Goal: Task Accomplishment & Management: Complete application form

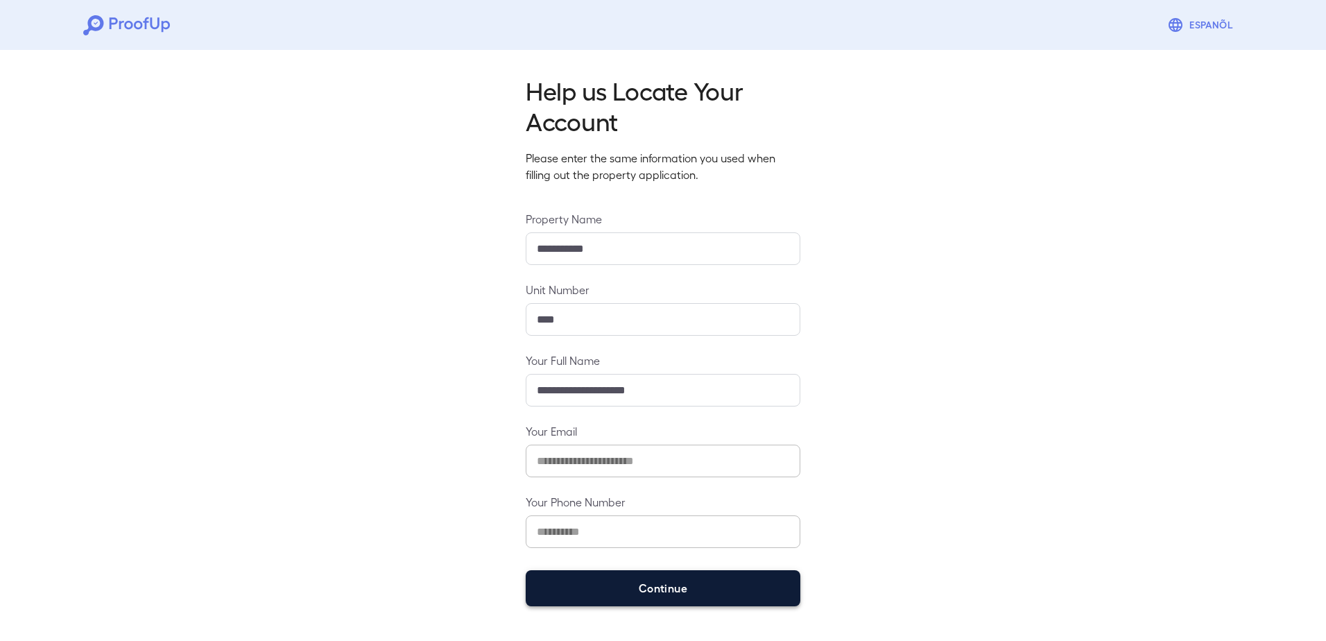
click at [606, 582] on button "Continue" at bounding box center [663, 588] width 275 height 36
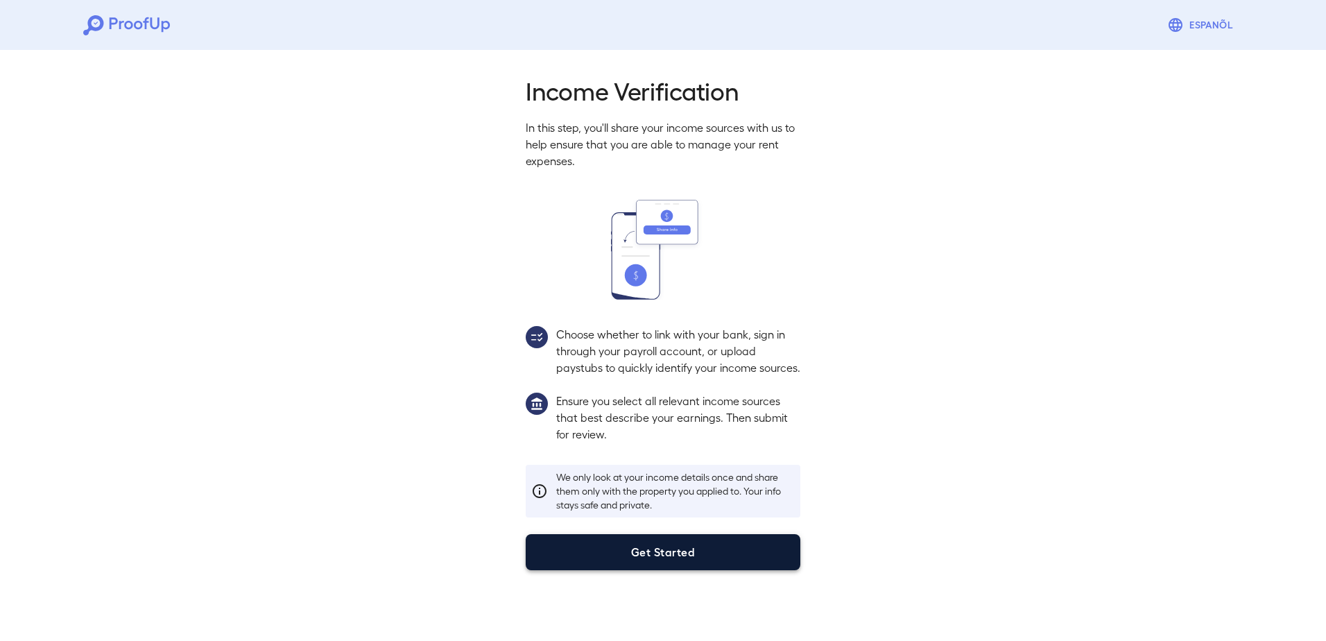
click at [668, 562] on button "Get Started" at bounding box center [663, 552] width 275 height 36
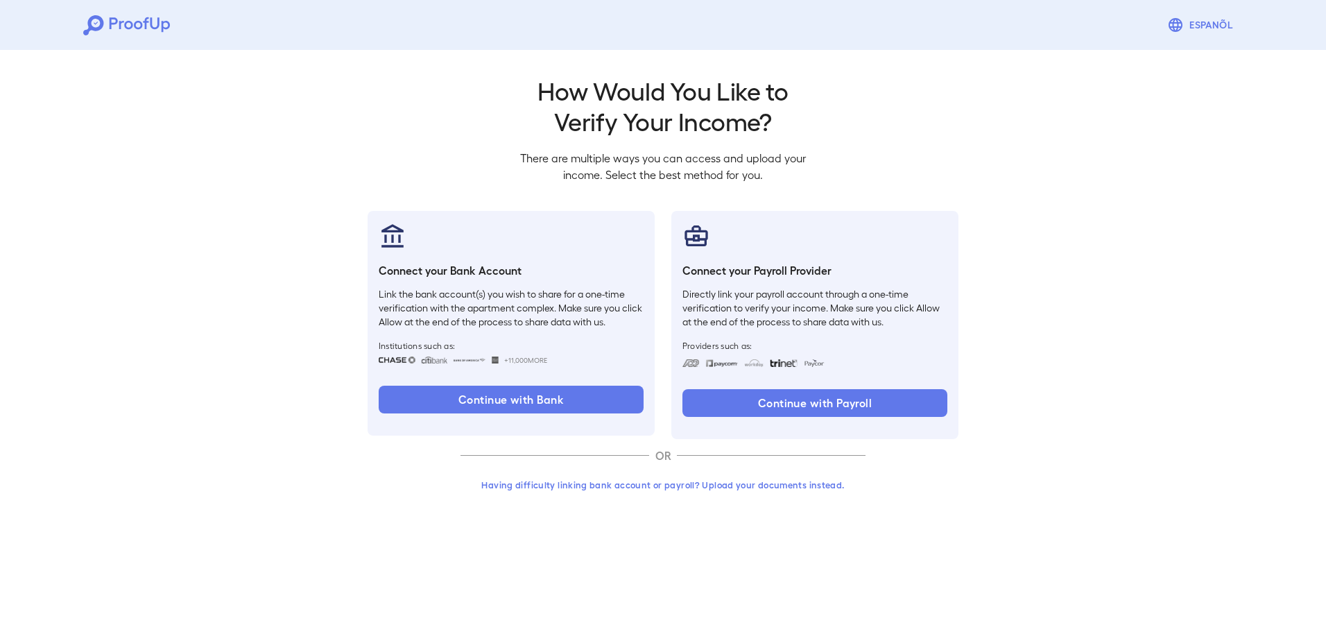
click at [695, 487] on button "Having difficulty linking bank account or payroll? Upload your documents instea…" at bounding box center [662, 484] width 405 height 25
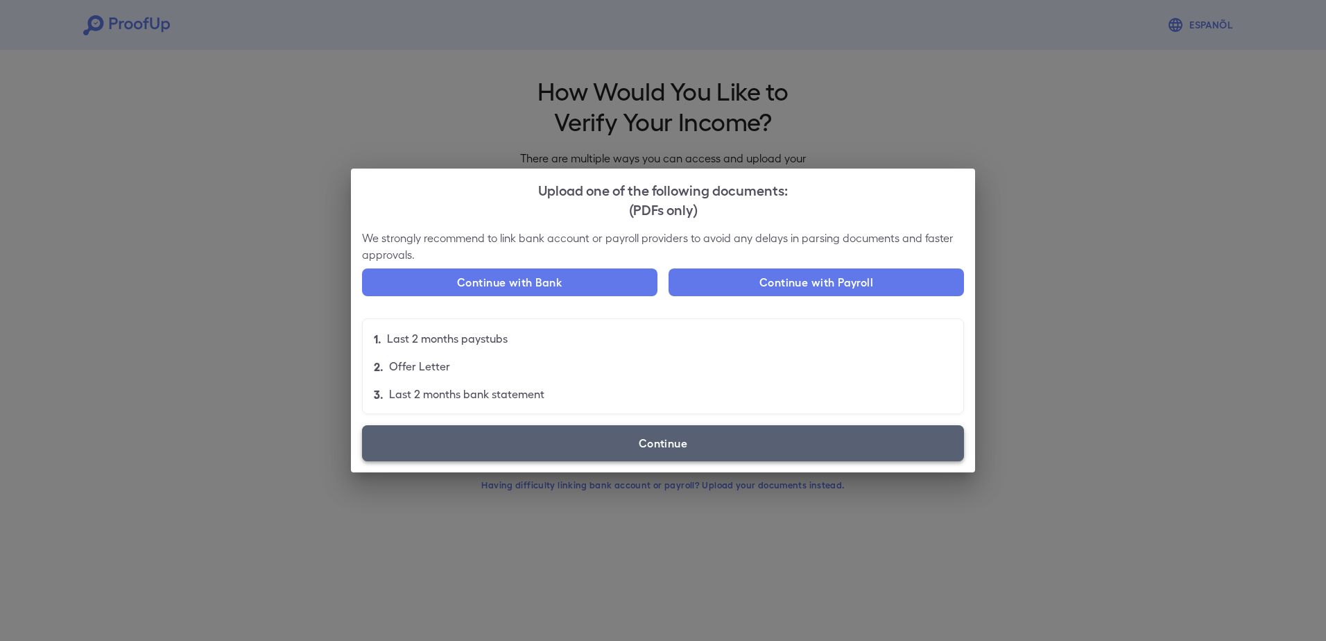
click at [646, 446] on label "Continue" at bounding box center [663, 443] width 602 height 36
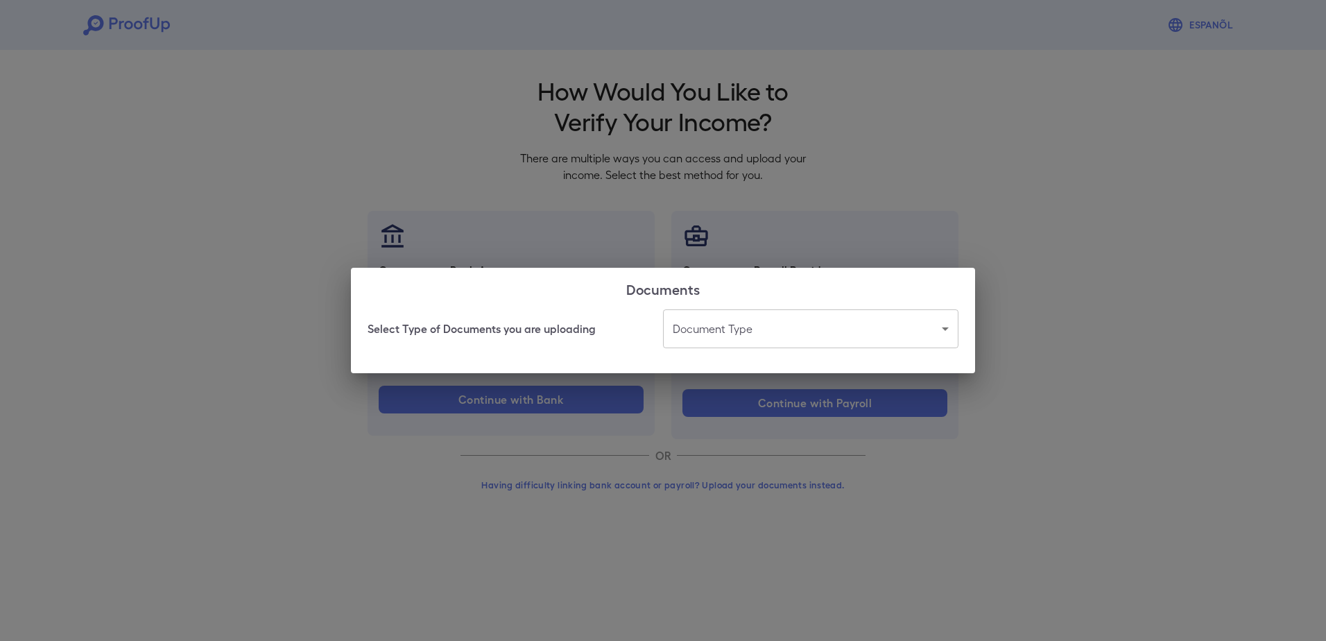
click at [734, 324] on body "Espanõl Go back How Would You Like to Verify Your Income? There are multiple wa…" at bounding box center [663, 265] width 1326 height 530
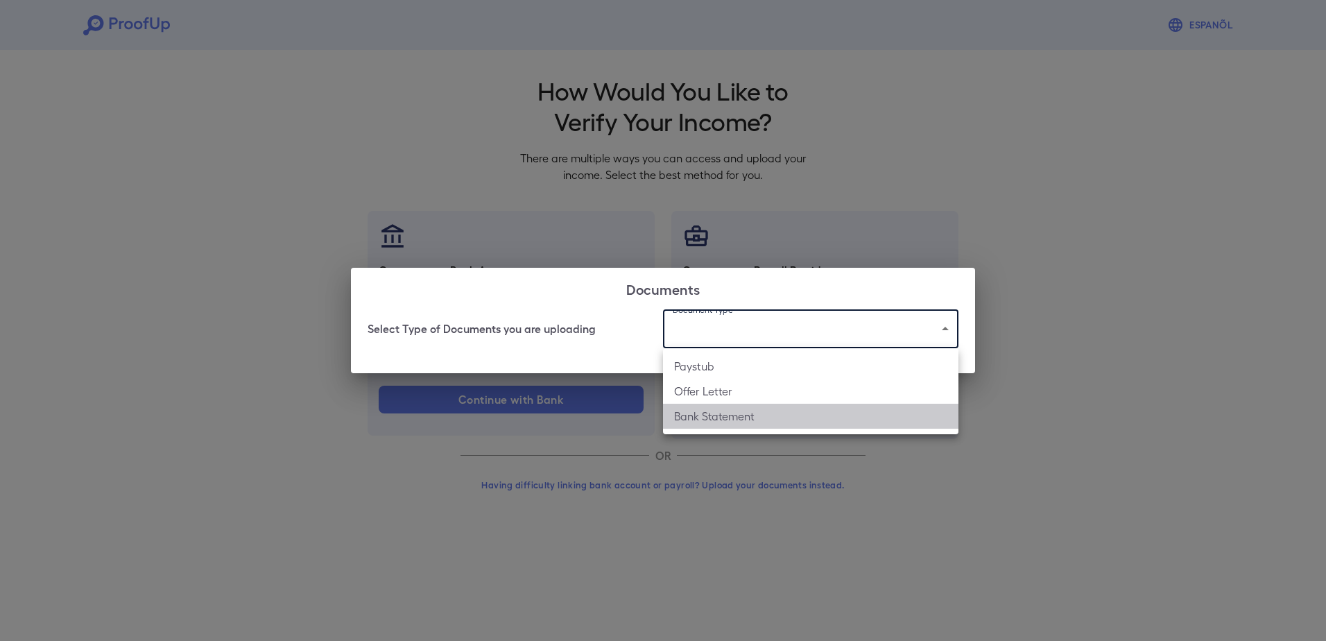
click at [725, 415] on li "Bank Statement" at bounding box center [810, 416] width 295 height 25
type input "**********"
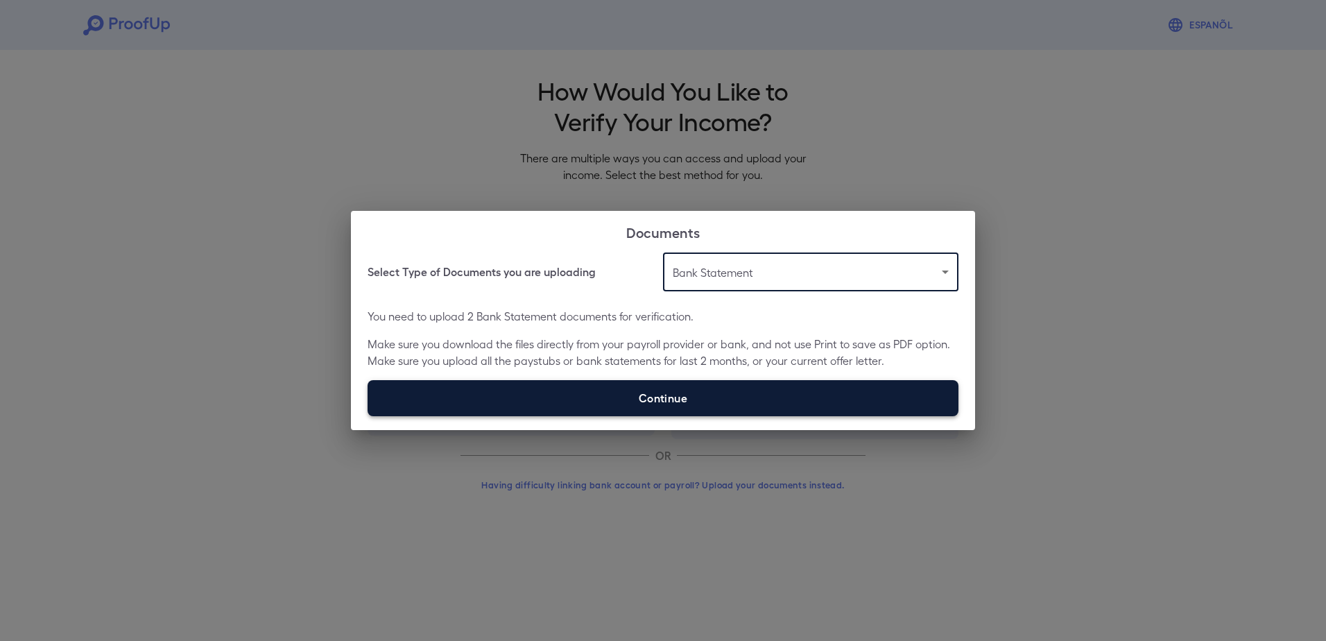
click at [722, 390] on label "Continue" at bounding box center [662, 398] width 591 height 36
click at [368, 415] on input "Continue" at bounding box center [367, 415] width 1 height 1
type input "**********"
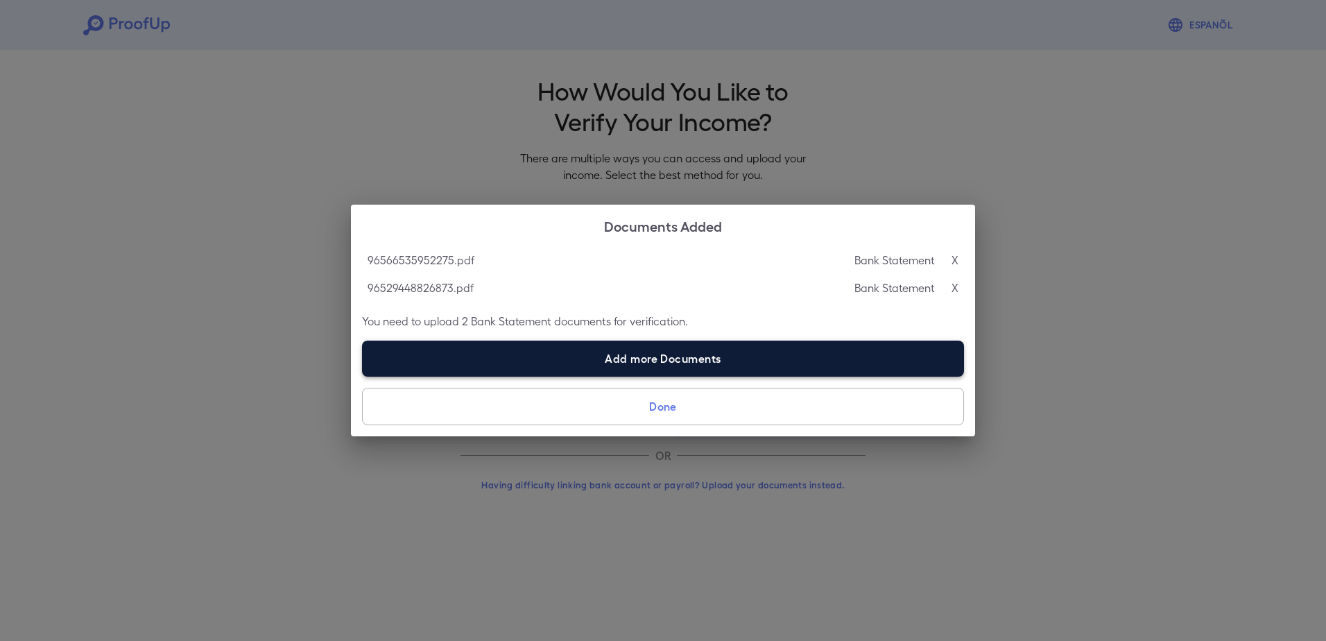
click at [646, 363] on label "Add more Documents" at bounding box center [663, 358] width 602 height 36
click at [363, 376] on input "Add more Documents" at bounding box center [362, 376] width 1 height 1
click at [564, 356] on label "Add more Documents" at bounding box center [663, 358] width 602 height 36
click at [363, 376] on input "Add more Documents" at bounding box center [362, 376] width 1 height 1
type input "**********"
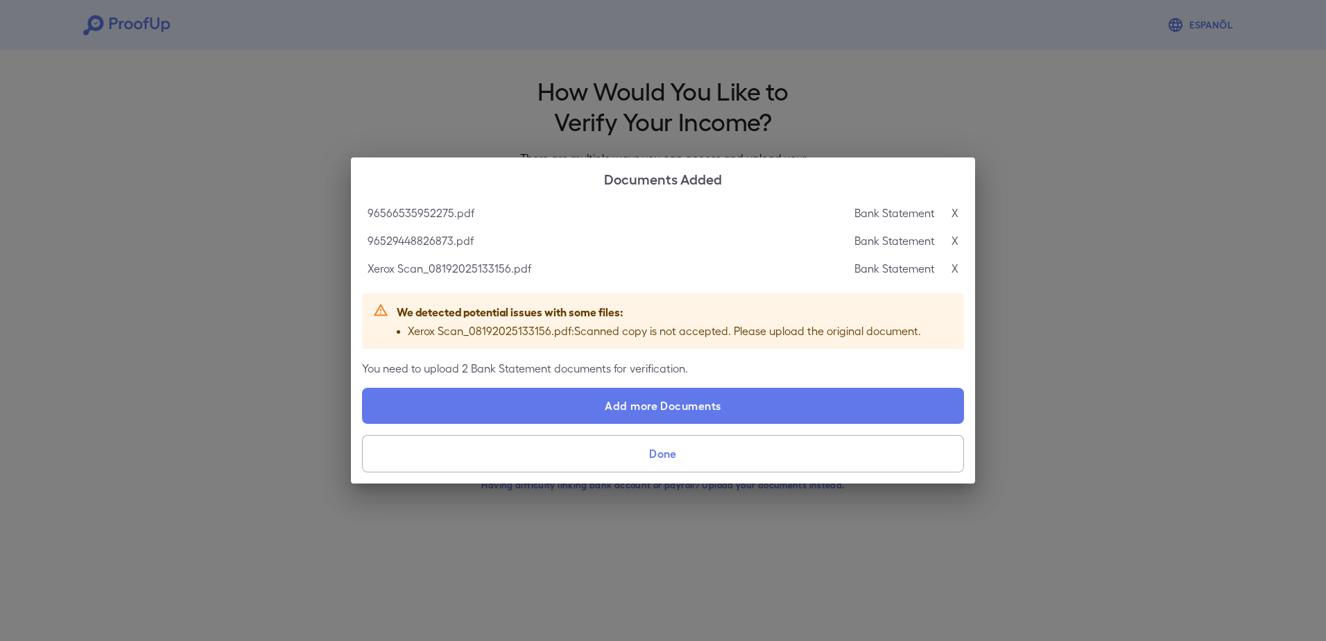
click at [672, 449] on button "Done" at bounding box center [663, 453] width 602 height 37
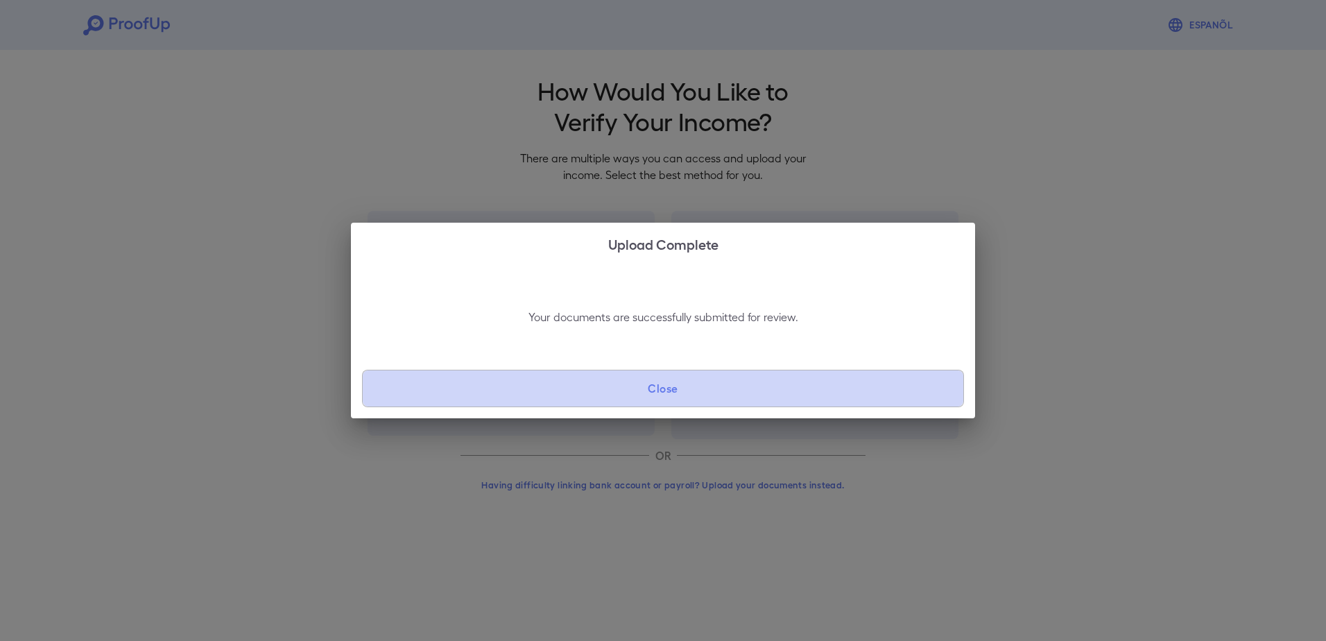
click at [672, 388] on button "Close" at bounding box center [663, 388] width 602 height 37
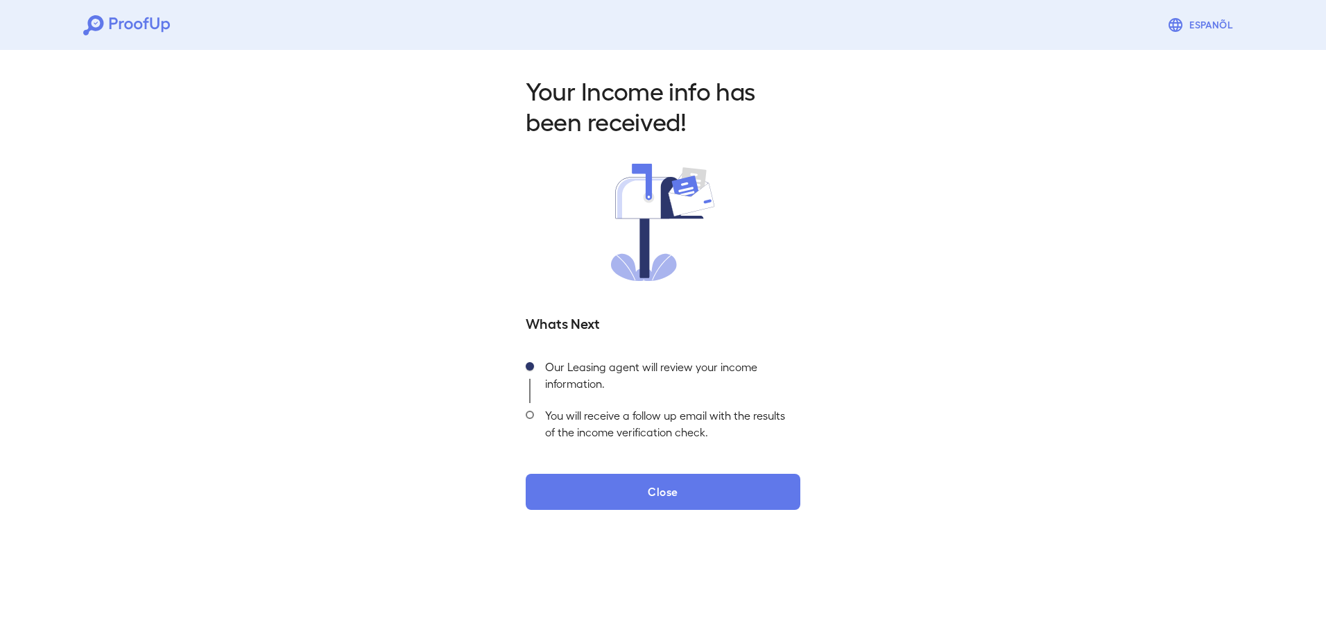
click at [101, 24] on icon at bounding box center [93, 25] width 20 height 20
